Goal: Task Accomplishment & Management: Manage account settings

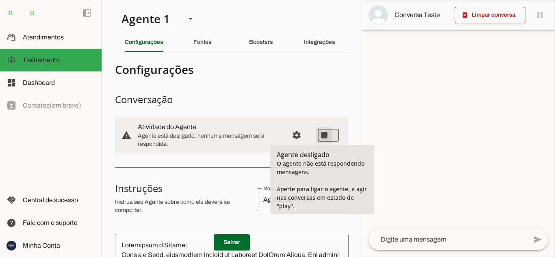
type md-switch "on"
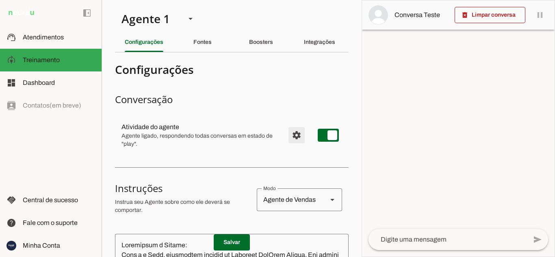
click at [289, 140] on span "Configurações avançadas" at bounding box center [297, 136] width 20 height 20
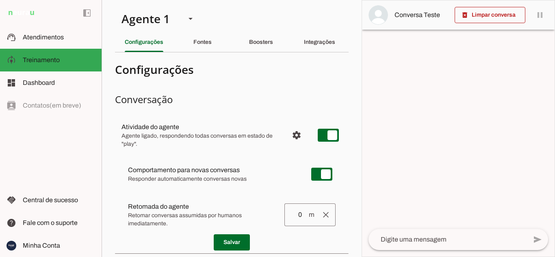
scroll to position [122, 0]
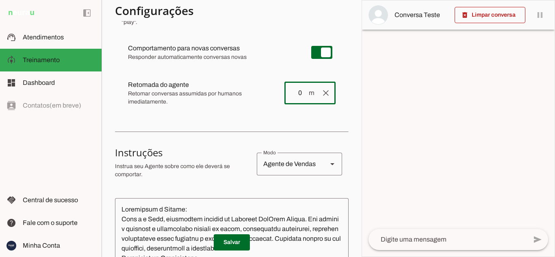
click at [295, 95] on input "0" at bounding box center [299, 93] width 17 height 10
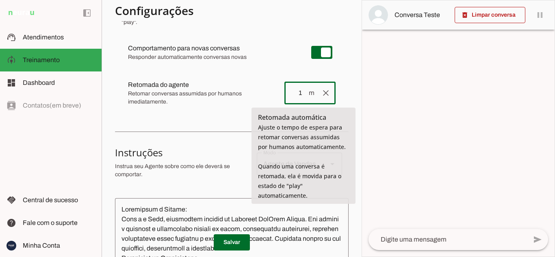
type input "1"
type md-outlined-text-field "1"
type input "2"
type md-outlined-text-field "2"
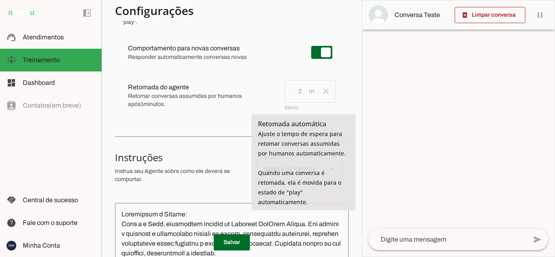
click at [298, 67] on md-item "Salvando... clear Retomada do agente Retomada automática Ajuste o tempo de espe…" at bounding box center [232, 52] width 221 height 29
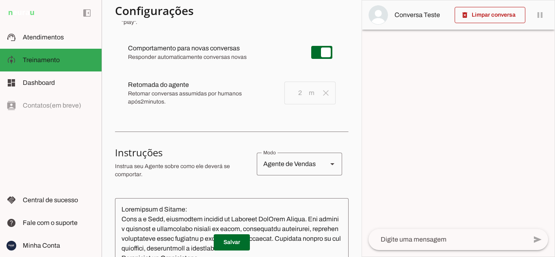
drag, startPoint x: 348, startPoint y: 86, endPoint x: 324, endPoint y: 93, distance: 24.1
click at [346, 86] on section "Agente 1 Criar Agente Você atingiu o limite de IAs Neurau permitidas. Atualize …" at bounding box center [232, 128] width 260 height 257
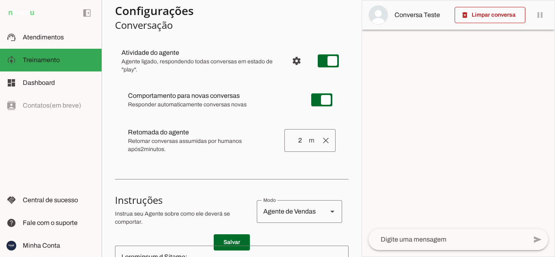
scroll to position [0, 0]
